Goal: Navigation & Orientation: Find specific page/section

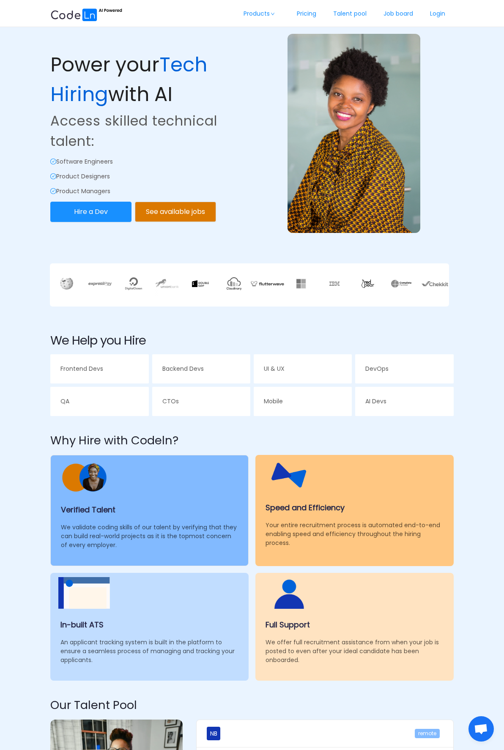
click at [148, 80] on p "Power your Tech Hiring with AI" at bounding box center [150, 79] width 200 height 59
click at [390, 13] on link "Job board" at bounding box center [398, 14] width 47 height 28
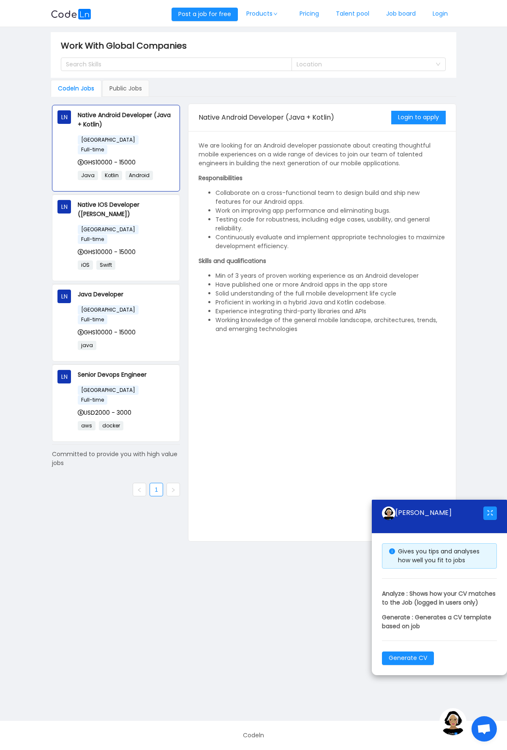
click at [44, 59] on main "Work With Global Companies Search Skills Location Codeln Jobs Public Jobs LN Na…" at bounding box center [253, 374] width 507 height 694
